Goal: Check status: Check status

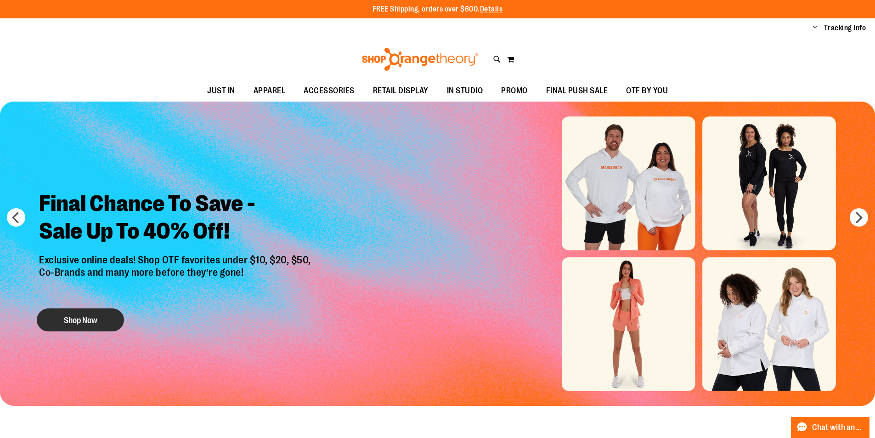
click at [93, 311] on button "Shop Now" at bounding box center [80, 319] width 87 height 23
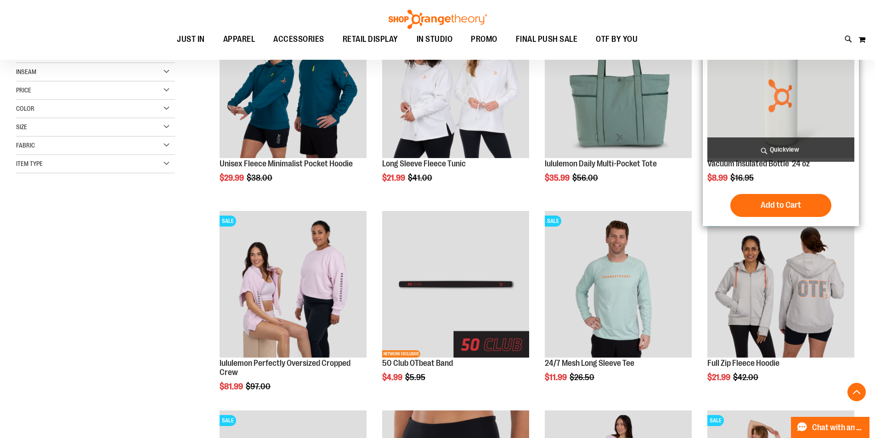
scroll to position [184, 0]
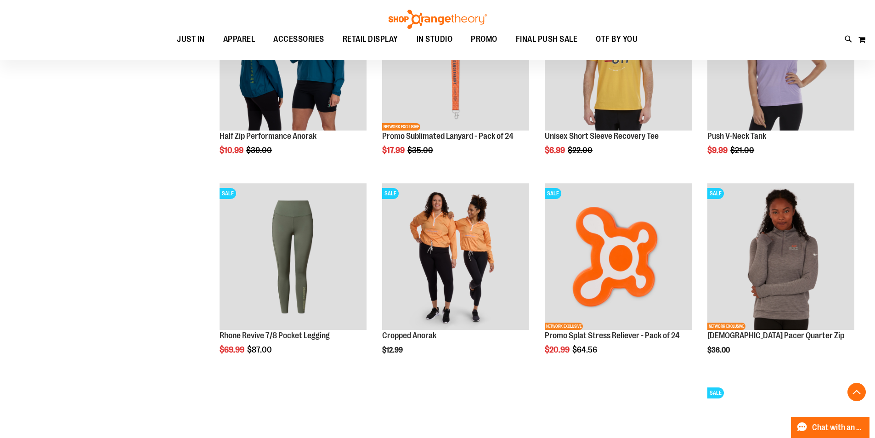
scroll to position [1056, 0]
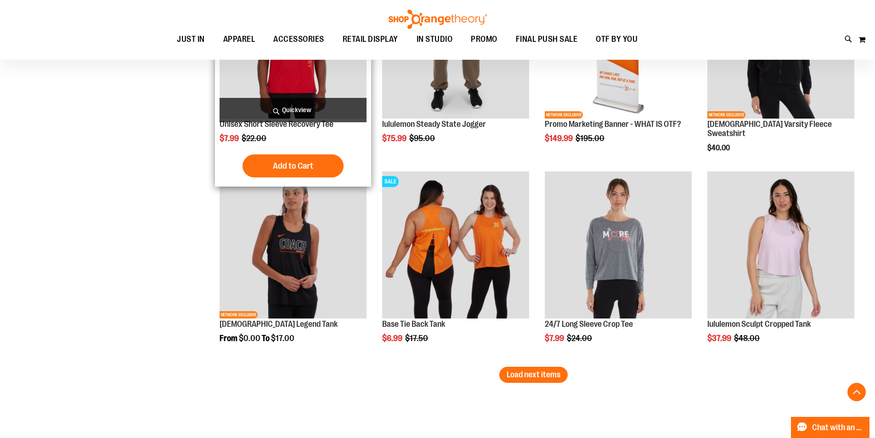
scroll to position [1699, 0]
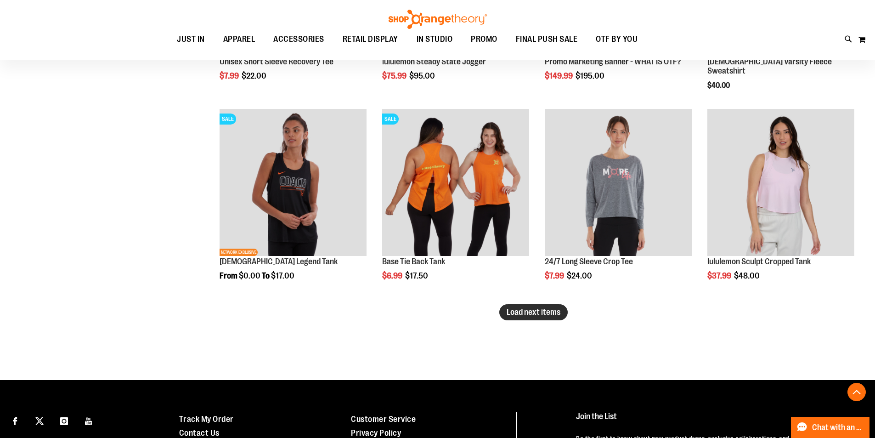
type input "**********"
click at [553, 314] on span "Load next items" at bounding box center [533, 311] width 54 height 9
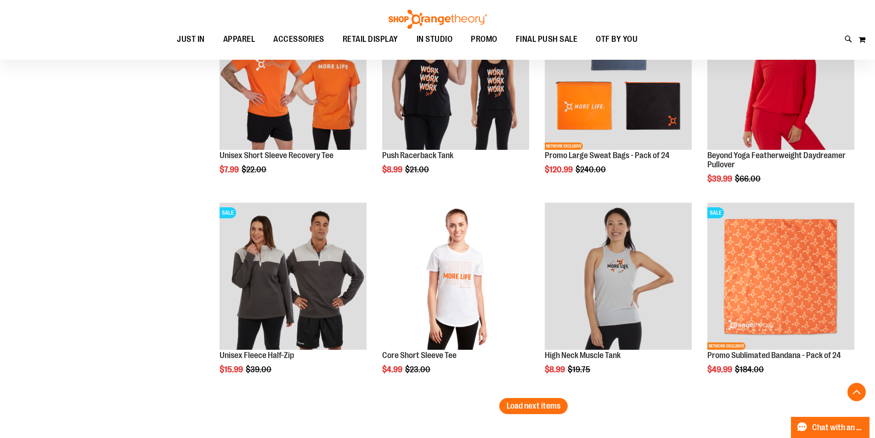
scroll to position [2388, 0]
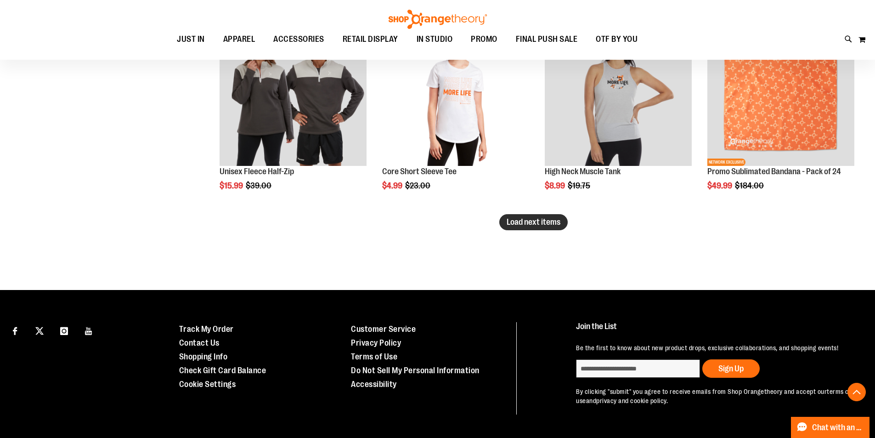
click at [528, 225] on span "Load next items" at bounding box center [533, 221] width 54 height 9
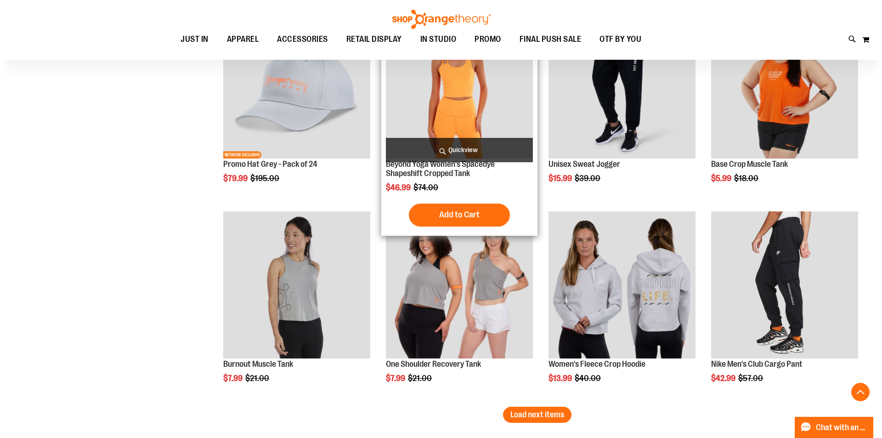
scroll to position [2939, 0]
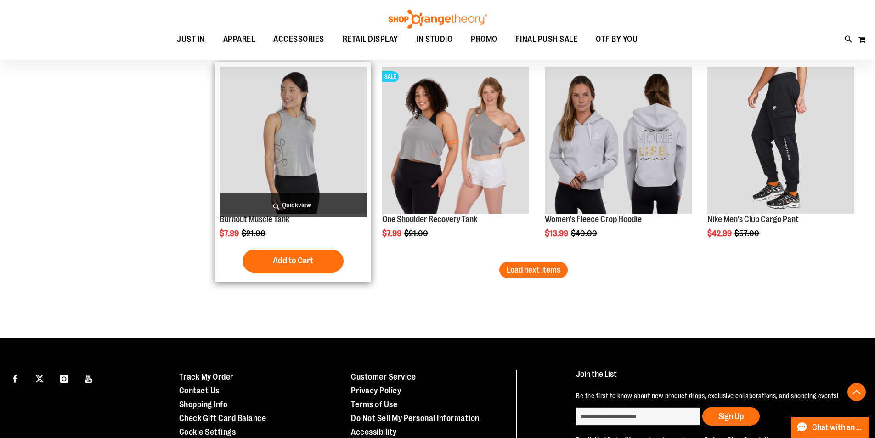
click at [280, 202] on span "Quickview" at bounding box center [292, 205] width 147 height 24
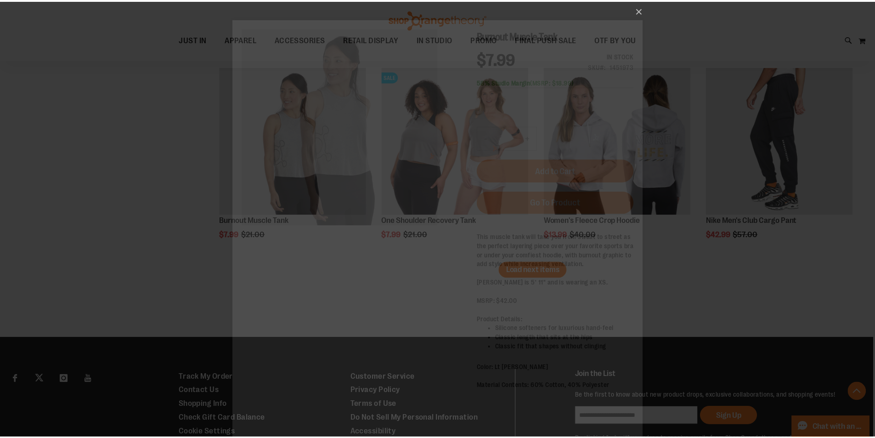
scroll to position [0, 0]
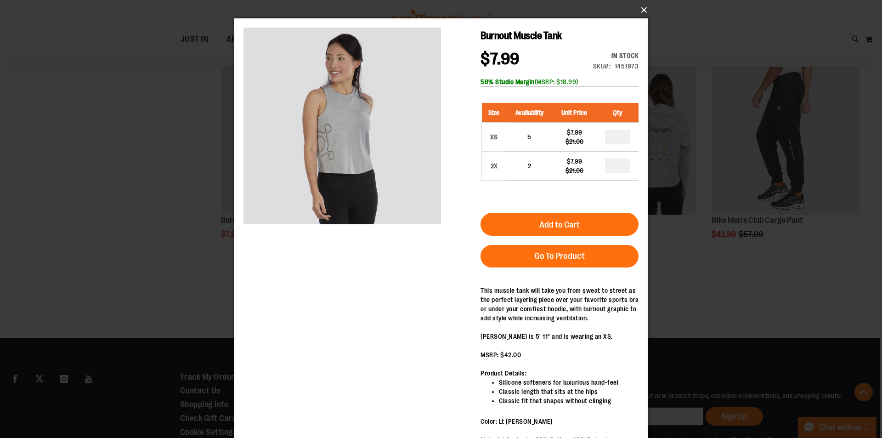
click at [638, 12] on button "×" at bounding box center [443, 10] width 413 height 20
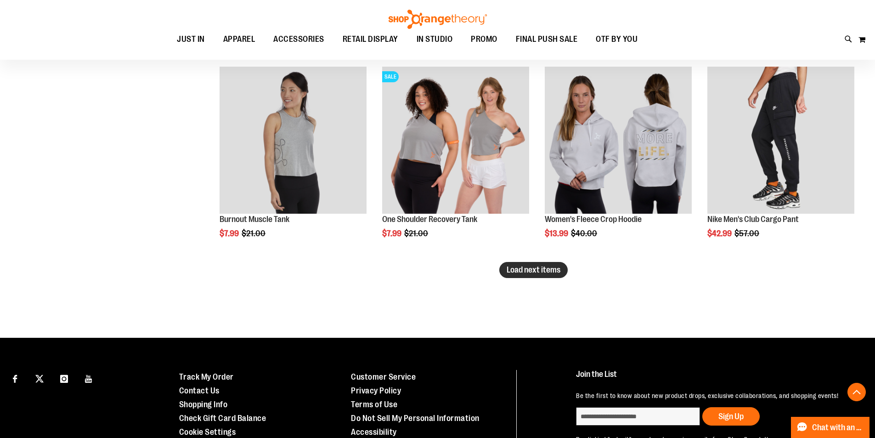
click at [503, 267] on button "Load next items" at bounding box center [533, 270] width 68 height 16
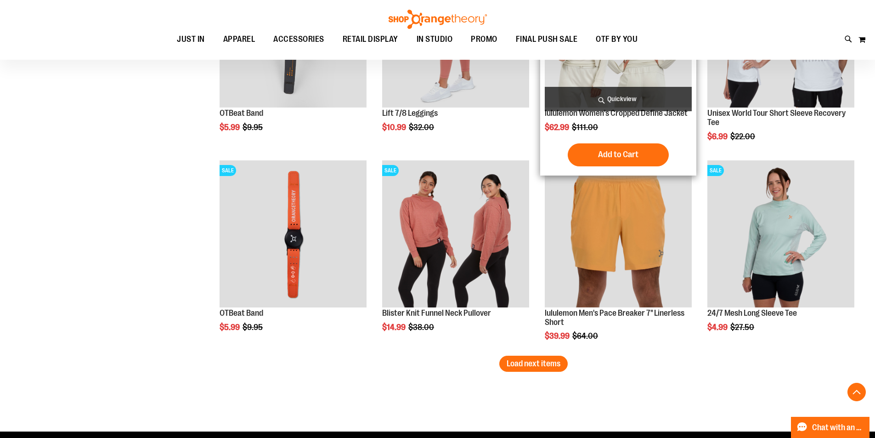
scroll to position [3618, 0]
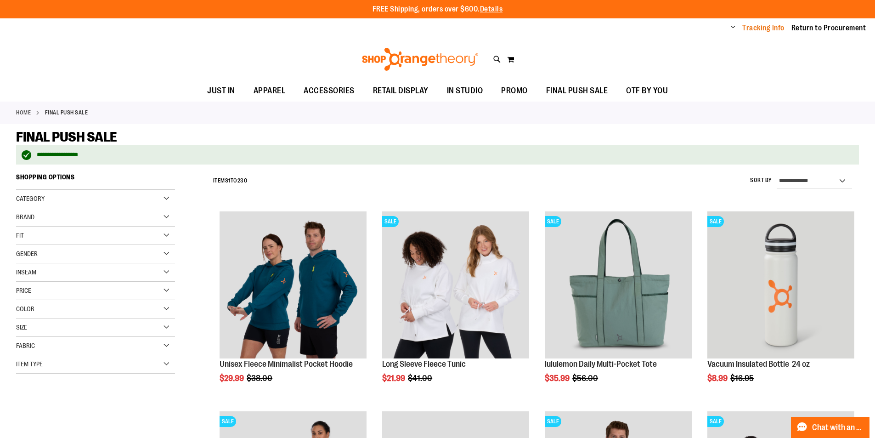
click at [756, 29] on link "Tracking Info" at bounding box center [763, 28] width 42 height 10
click at [731, 26] on span "Change" at bounding box center [733, 27] width 5 height 9
click at [690, 39] on link "My Account" at bounding box center [700, 43] width 80 height 17
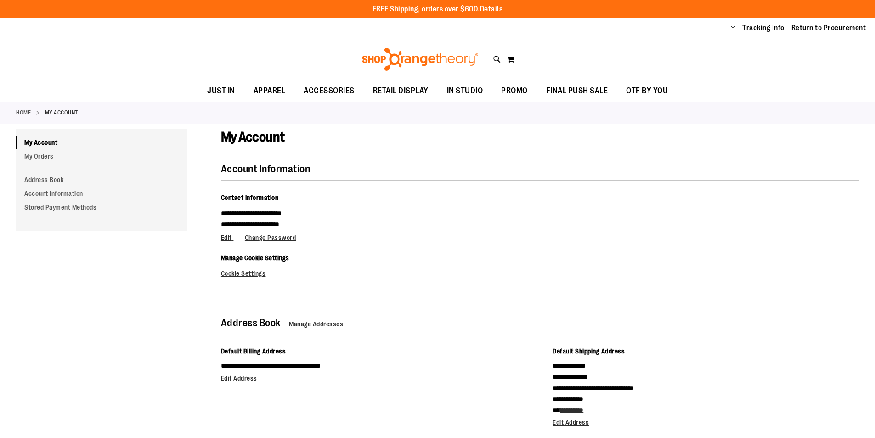
type input "**********"
click at [67, 163] on li at bounding box center [101, 168] width 171 height 10
click at [67, 158] on link "My Orders" at bounding box center [101, 156] width 171 height 14
